Goal: Task Accomplishment & Management: Manage account settings

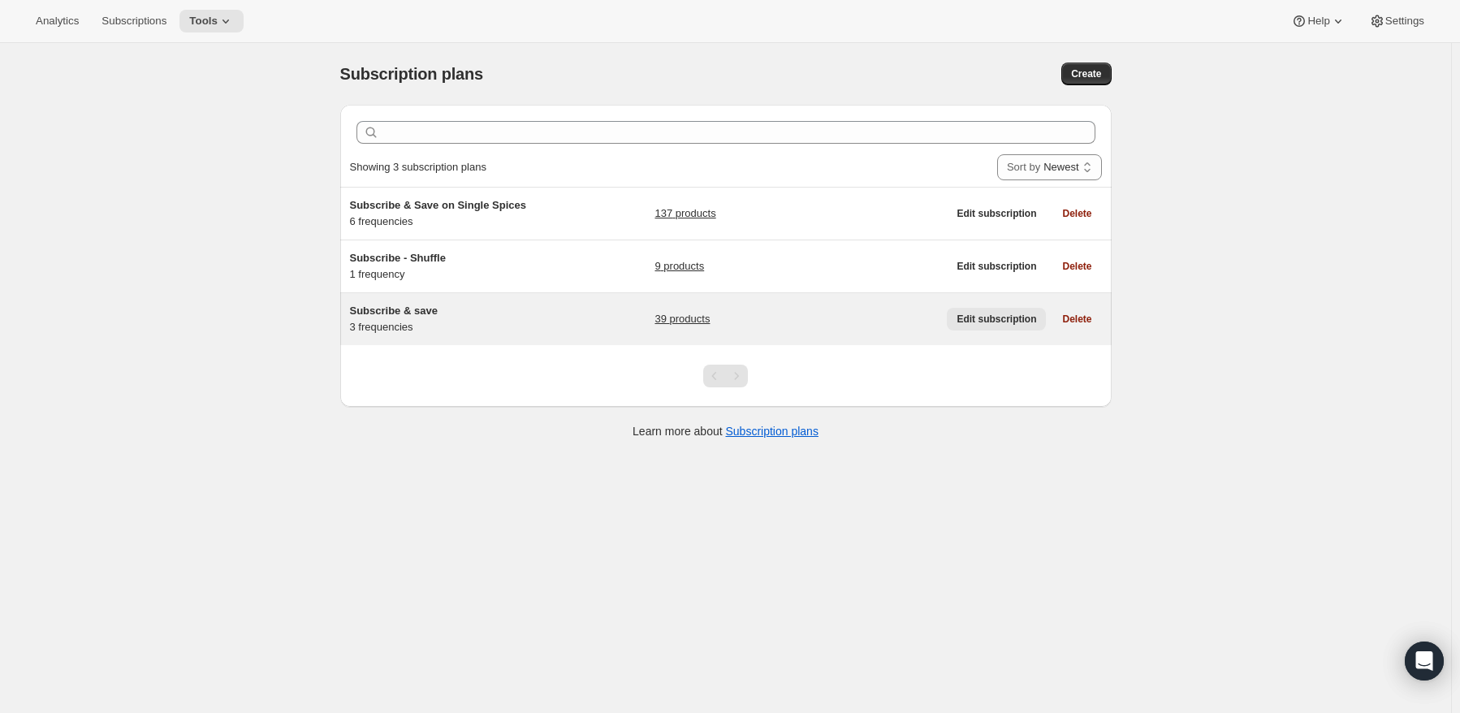
click at [1010, 314] on span "Edit subscription" at bounding box center [997, 319] width 80 height 13
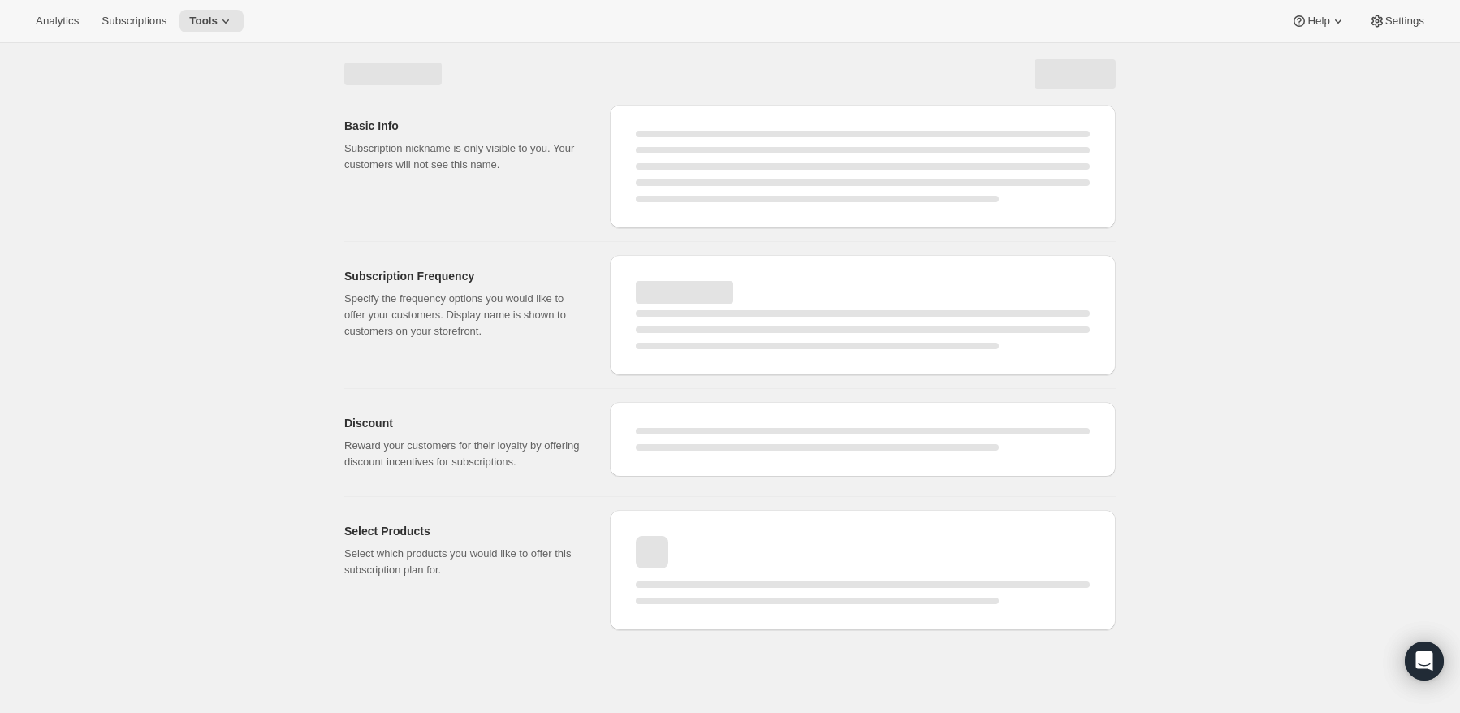
select select "WEEK"
select select "MONTH"
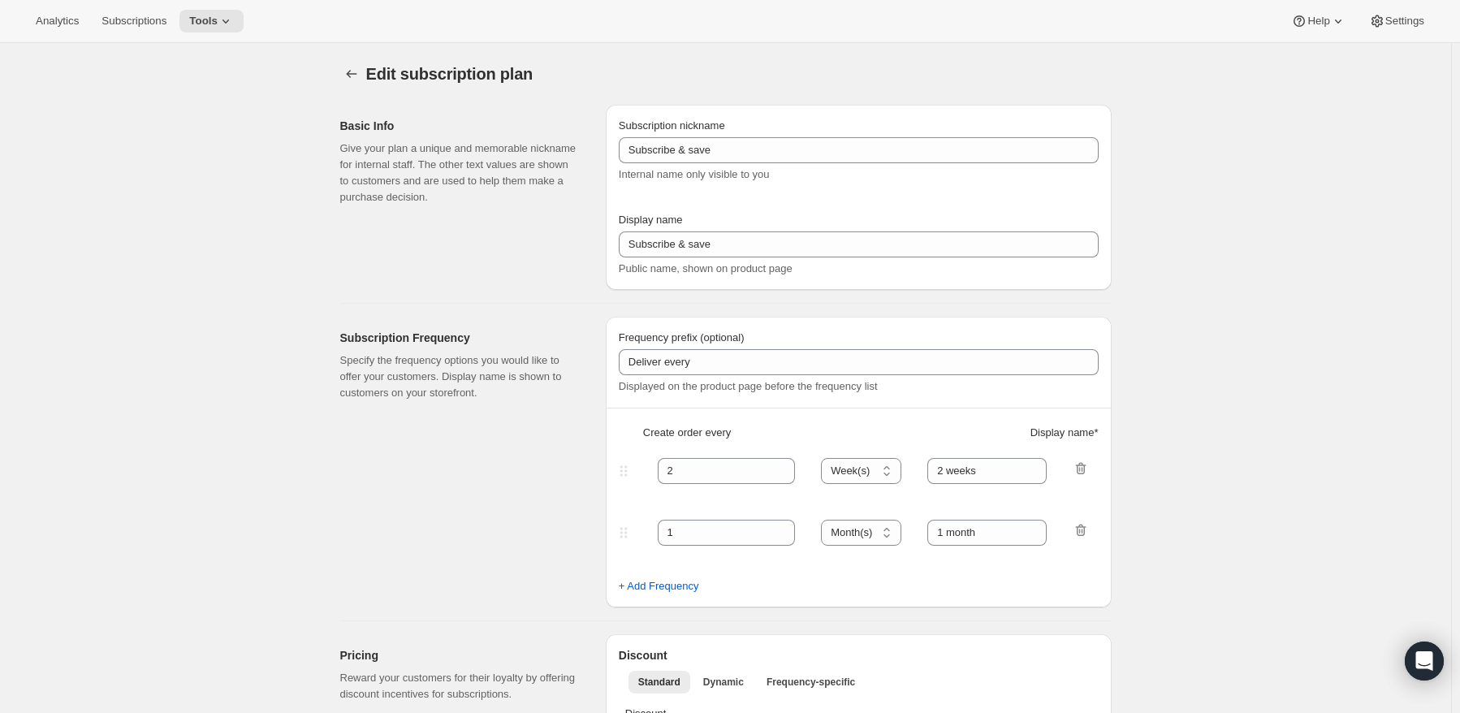
type input "Want to save 15% when you Re-Order? Subscribe Now!"
type input "Deliver Every"
type input "1"
select select "MONTH"
type input "Month"
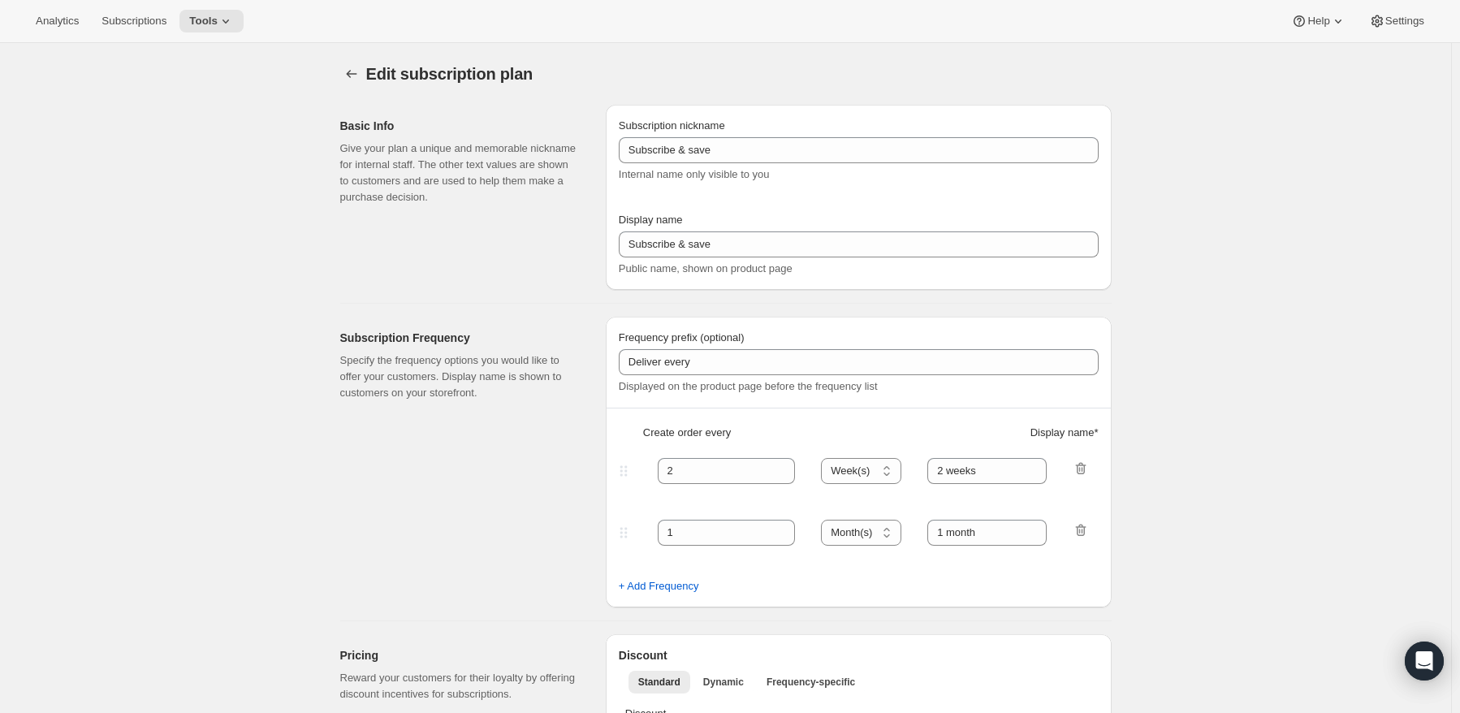
type input "2"
type input "2 Months"
type input "Is this your favorite Flavor? By Using our Subscribe & Save Feature you can Sav…"
select select "MONTH"
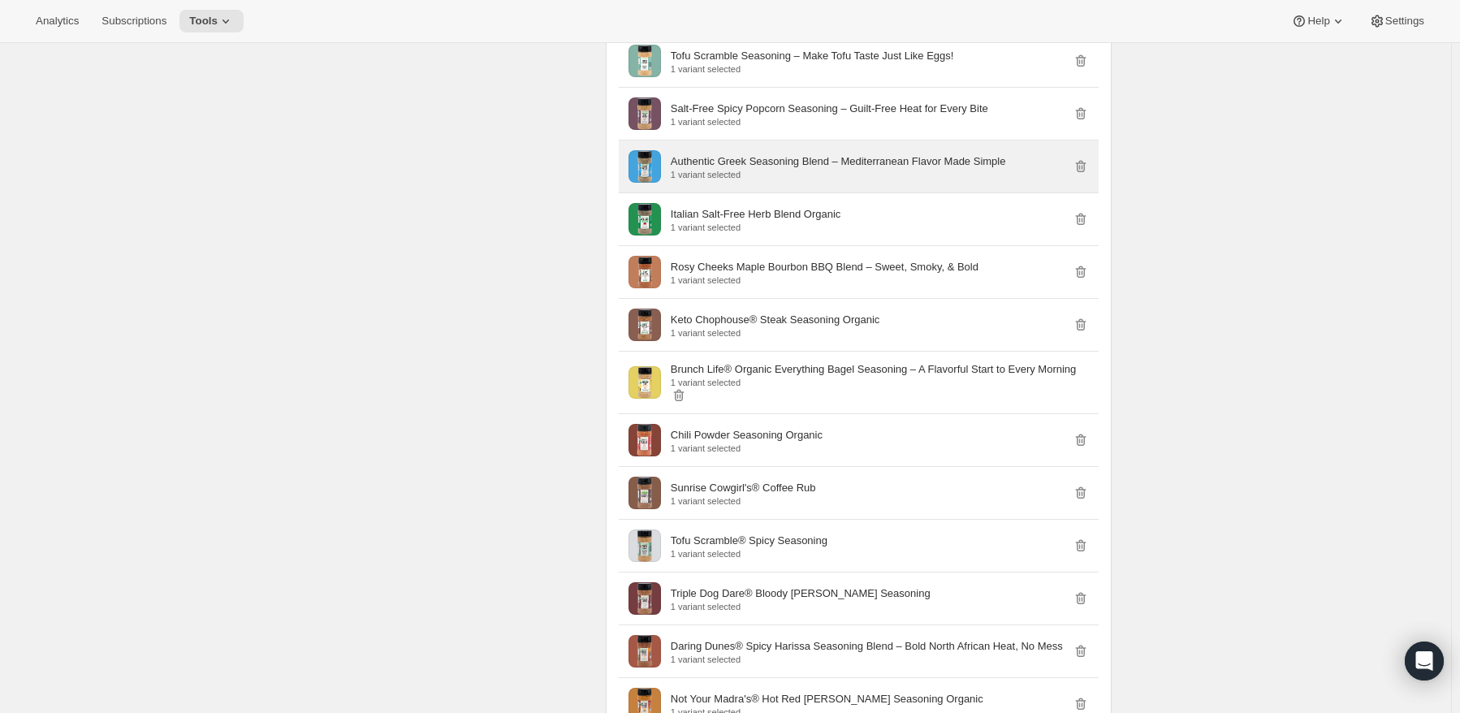
scroll to position [2923, 0]
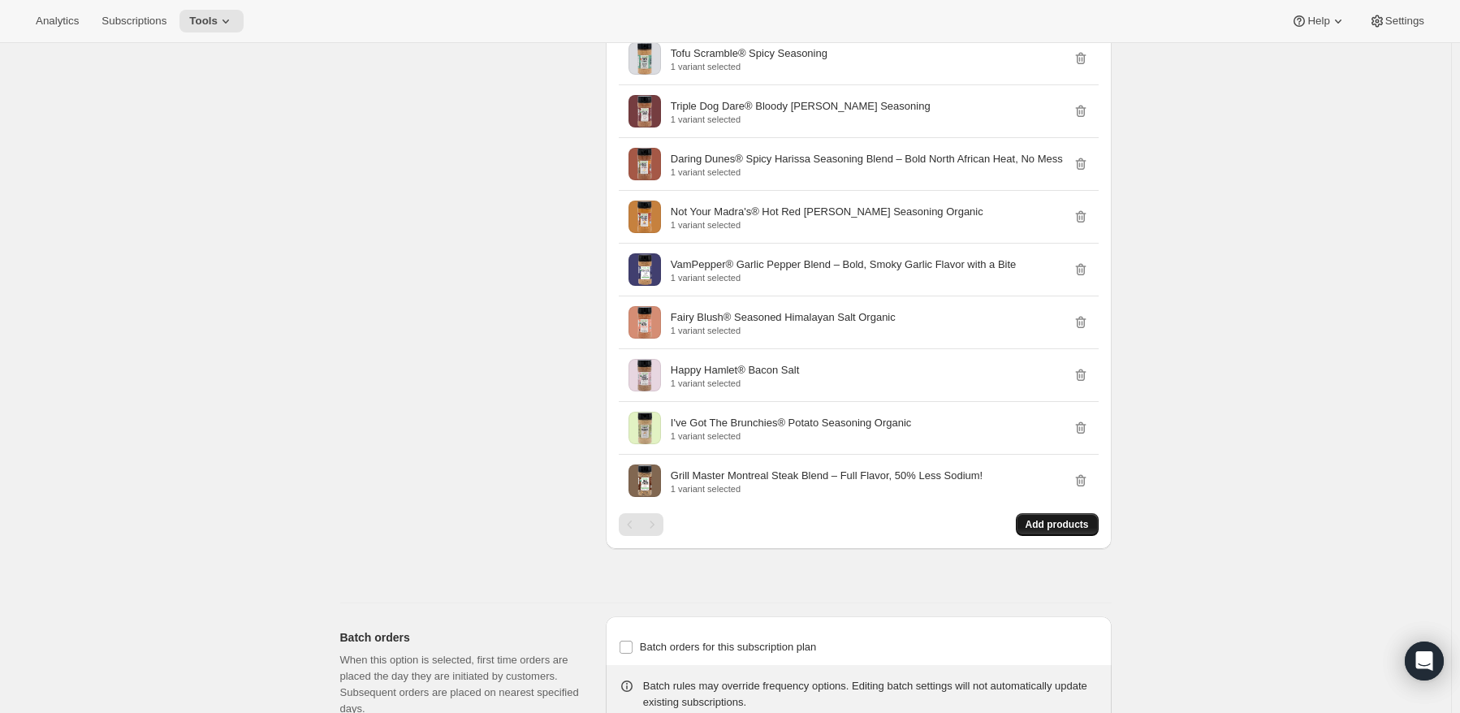
click at [1077, 518] on span "Add products" at bounding box center [1057, 524] width 63 height 13
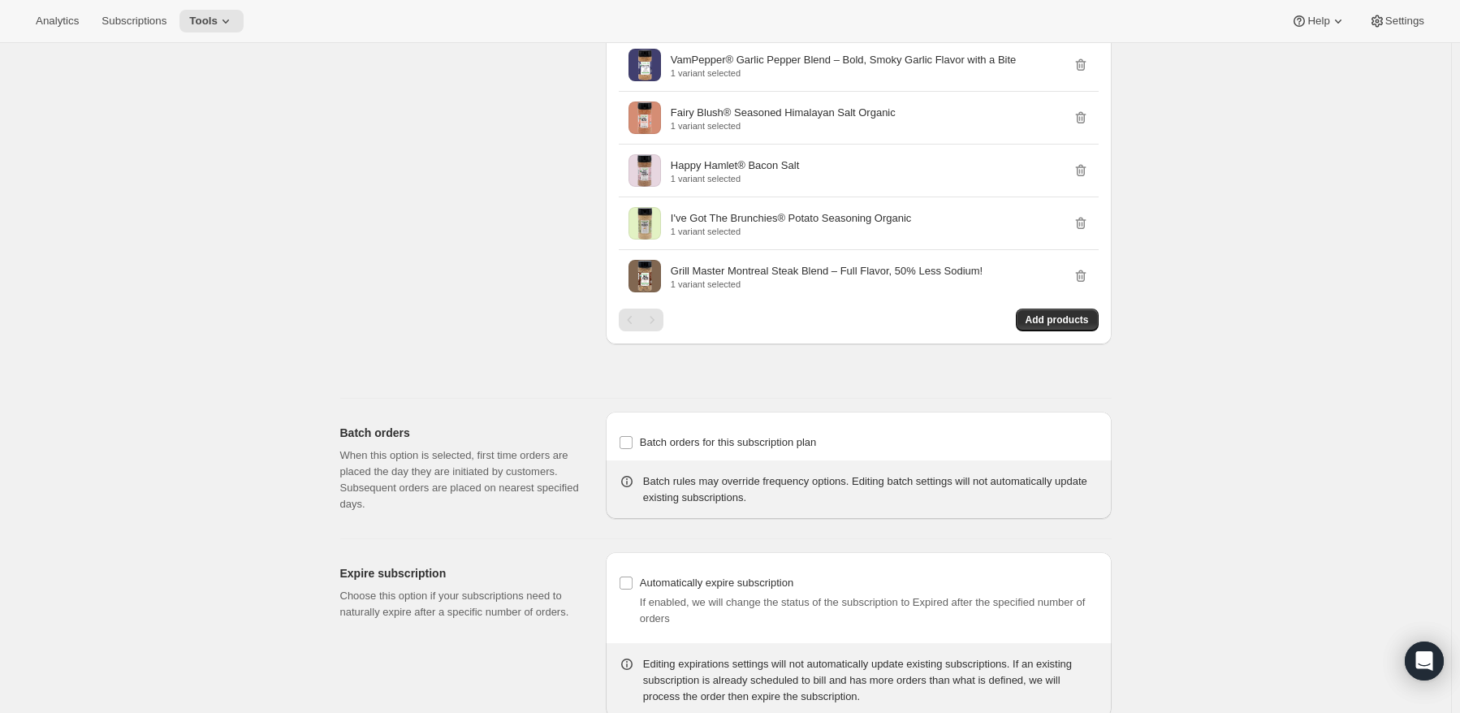
scroll to position [3190, 0]
